Goal: Find contact information: Find contact information

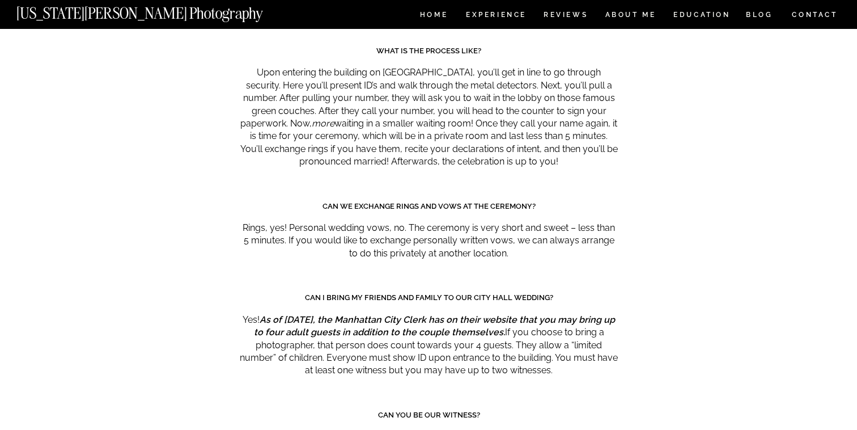
scroll to position [5469, 0]
drag, startPoint x: 293, startPoint y: 174, endPoint x: 398, endPoint y: 182, distance: 105.8
click at [398, 221] on p "Rings, yes! Personal wedding vows, no. The ceremony is very short and sweet – l…" at bounding box center [429, 240] width 378 height 38
click at [446, 221] on p "Rings, yes! Personal wedding vows, no. The ceremony is very short and sweet – l…" at bounding box center [429, 240] width 378 height 38
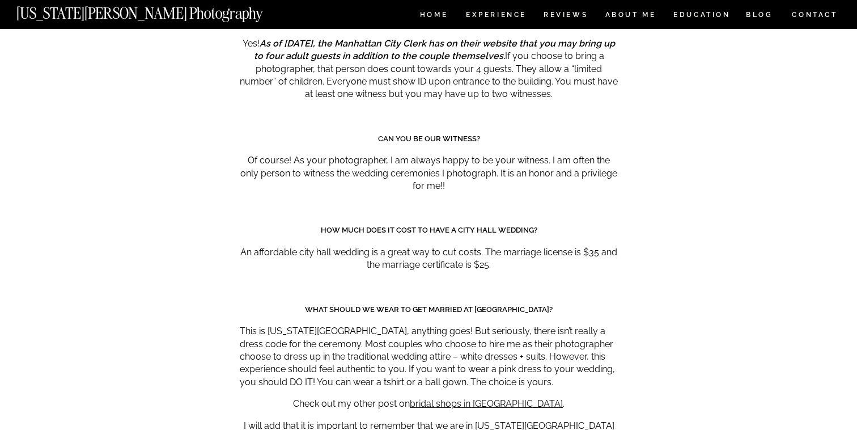
scroll to position [5741, 0]
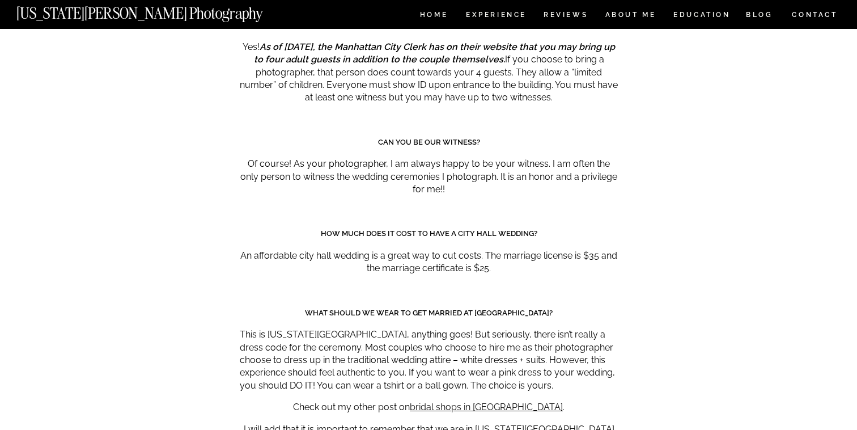
click at [466, 158] on p "Of course! As your photographer, I am always happy to be your witness. I am oft…" at bounding box center [429, 177] width 378 height 38
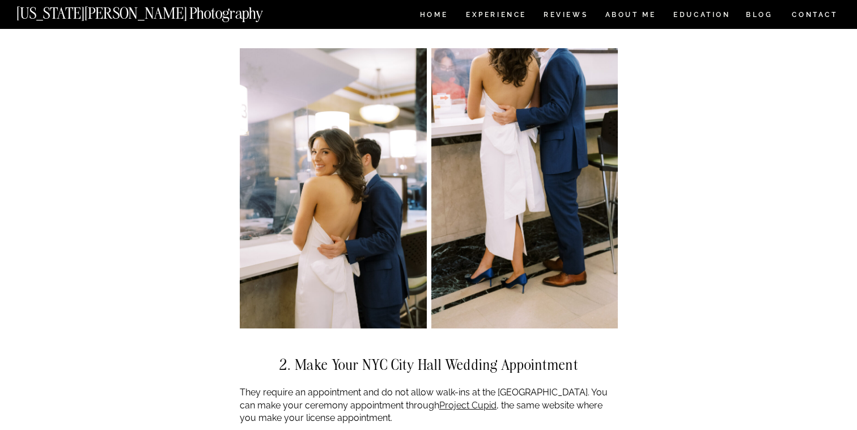
scroll to position [1517, 0]
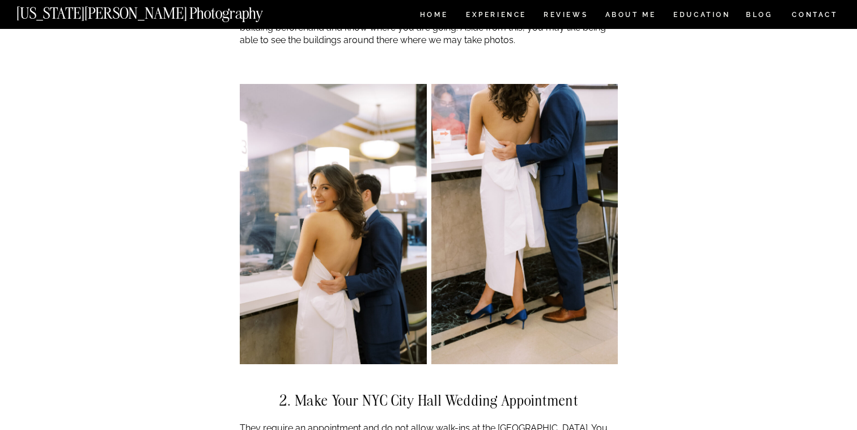
click at [806, 19] on nav "CONTACT" at bounding box center [815, 15] width 47 height 12
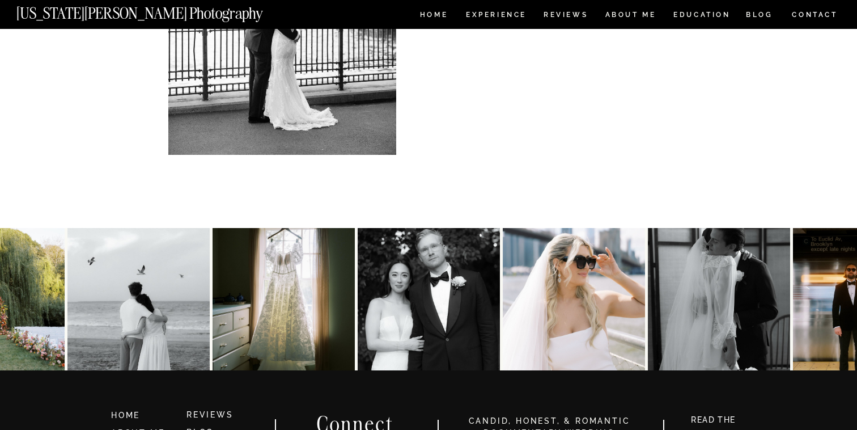
scroll to position [502, 0]
